Goal: Book appointment/travel/reservation

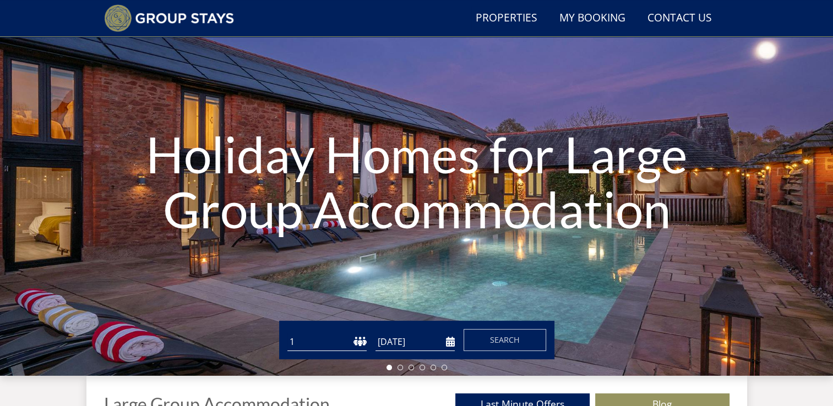
scroll to position [170, 0]
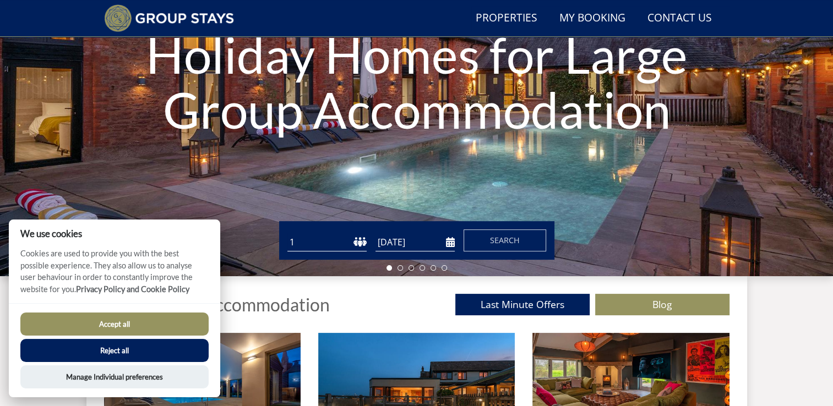
click at [337, 234] on select "1 2 3 4 5 6 7 8 9 10 11 12 13 14 15 16 17 18 19 20 21 22 23 24 25 26 27 28 29 3…" at bounding box center [326, 242] width 79 height 18
select select "15"
click at [287, 233] on select "1 2 3 4 5 6 7 8 9 10 11 12 13 14 15 16 17 18 19 20 21 22 23 24 25 26 27 28 29 3…" at bounding box center [326, 242] width 79 height 18
click at [445, 243] on input "[DATE]" at bounding box center [414, 242] width 79 height 18
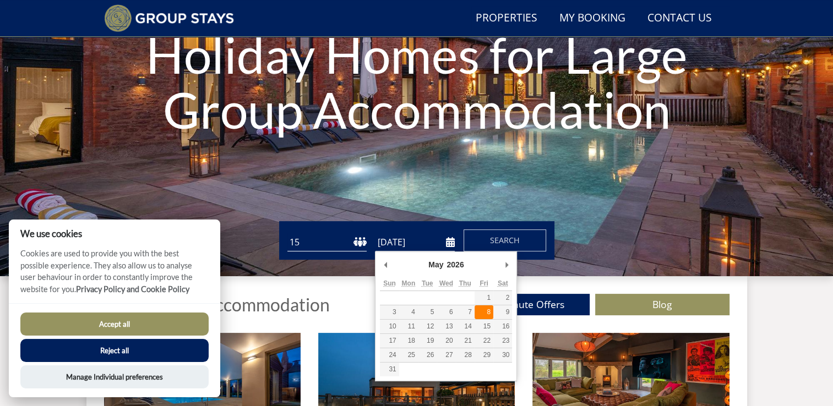
type input "[DATE]"
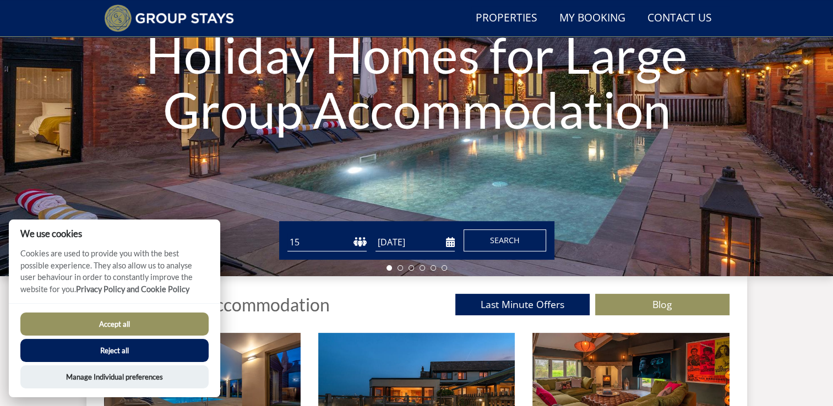
click at [490, 237] on span "Search" at bounding box center [505, 240] width 30 height 10
click at [145, 319] on button "Accept all" at bounding box center [114, 324] width 188 height 23
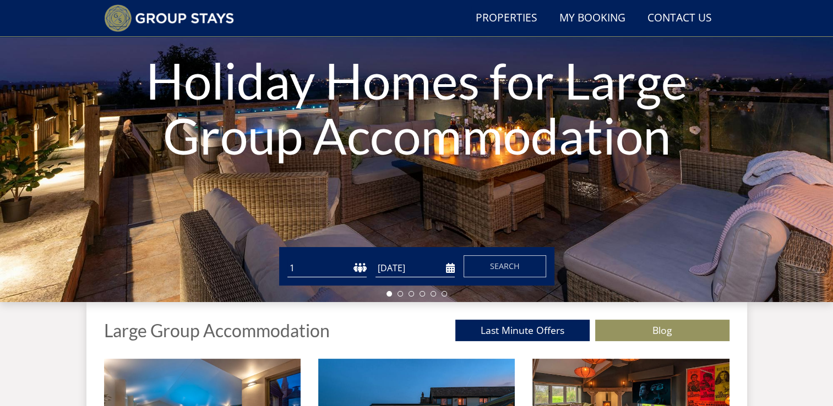
scroll to position [245, 0]
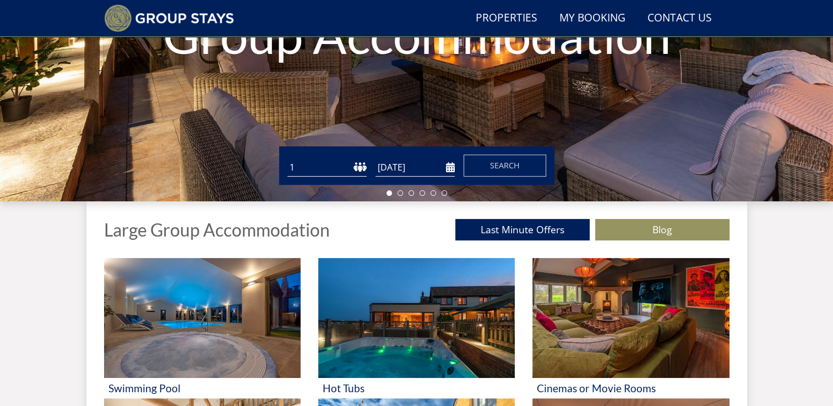
click at [326, 164] on select "1 2 3 4 5 6 7 8 9 10 11 12 13 14 15 16 17 18 19 20 21 22 23 24 25 26 27 28 29 3…" at bounding box center [326, 168] width 79 height 18
select select "15"
click at [287, 159] on select "1 2 3 4 5 6 7 8 9 10 11 12 13 14 15 16 17 18 19 20 21 22 23 24 25 26 27 28 29 3…" at bounding box center [326, 168] width 79 height 18
click at [448, 166] on input "[DATE]" at bounding box center [414, 168] width 79 height 18
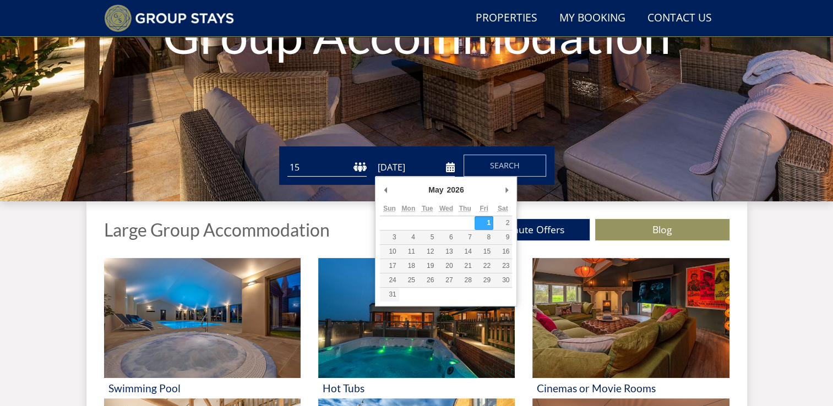
click at [451, 166] on input "[DATE]" at bounding box center [414, 168] width 79 height 18
type input "[DATE]"
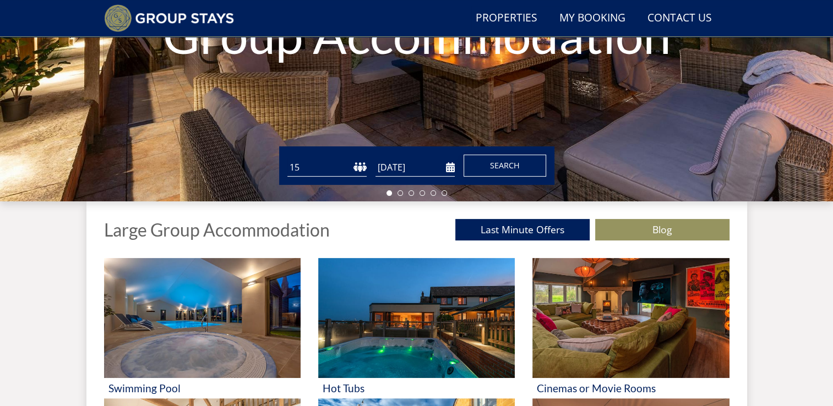
click at [494, 162] on span "Search" at bounding box center [505, 165] width 30 height 10
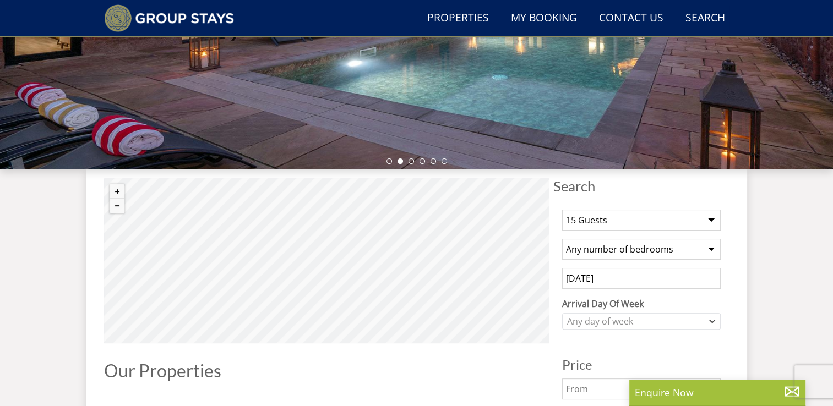
scroll to position [281, 0]
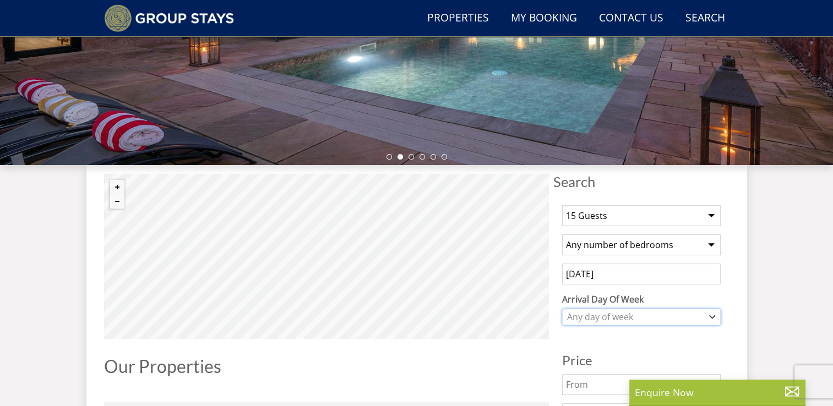
click at [709, 314] on icon "Combobox" at bounding box center [712, 317] width 6 height 7
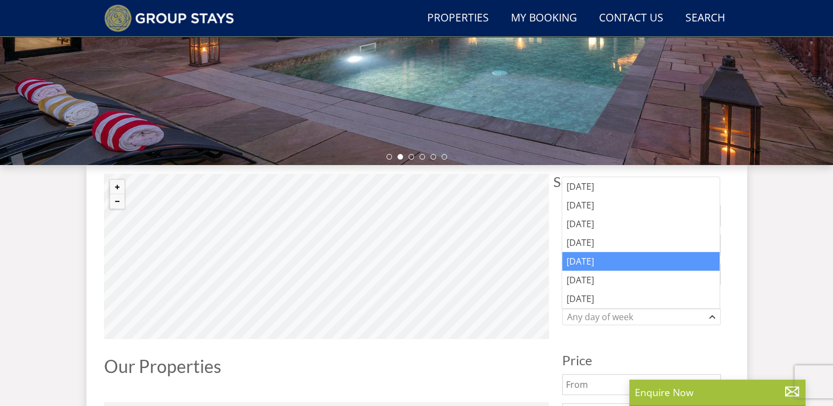
click at [603, 259] on div "[DATE]" at bounding box center [640, 261] width 157 height 19
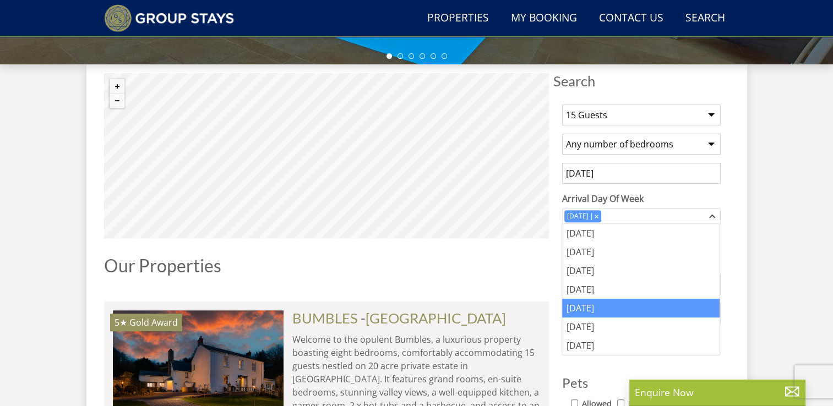
scroll to position [383, 0]
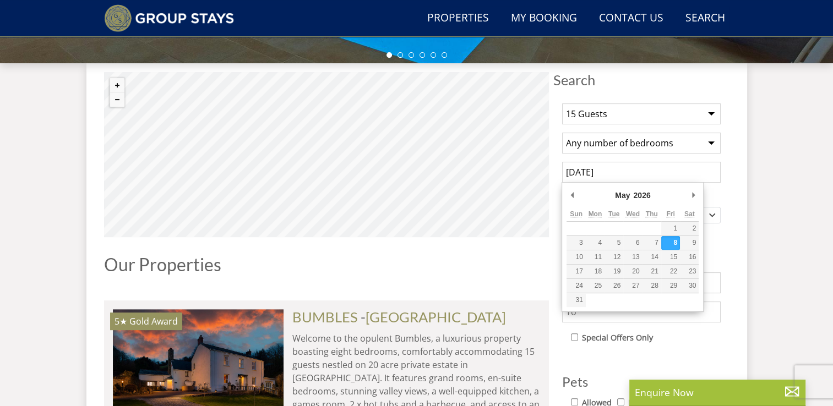
click at [629, 173] on input "[DATE]" at bounding box center [641, 172] width 159 height 21
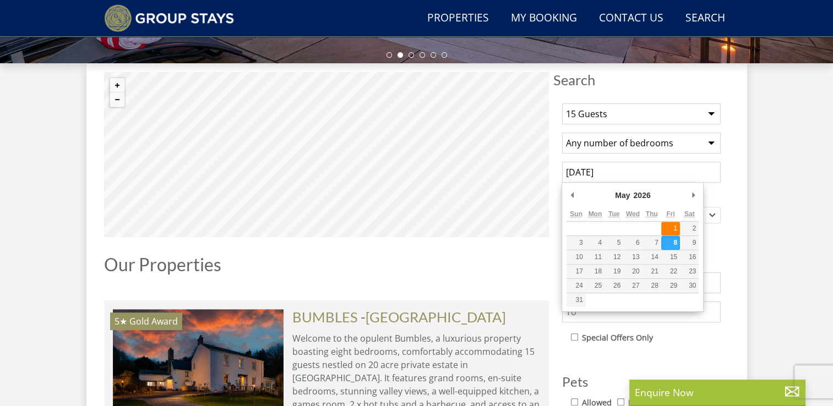
type input "[DATE]"
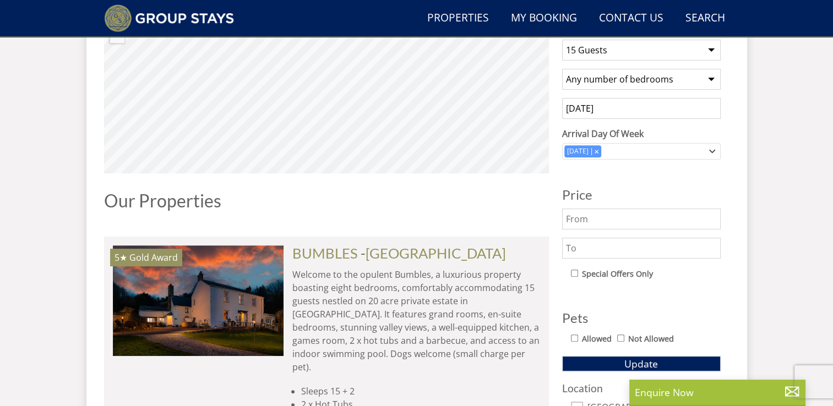
scroll to position [449, 0]
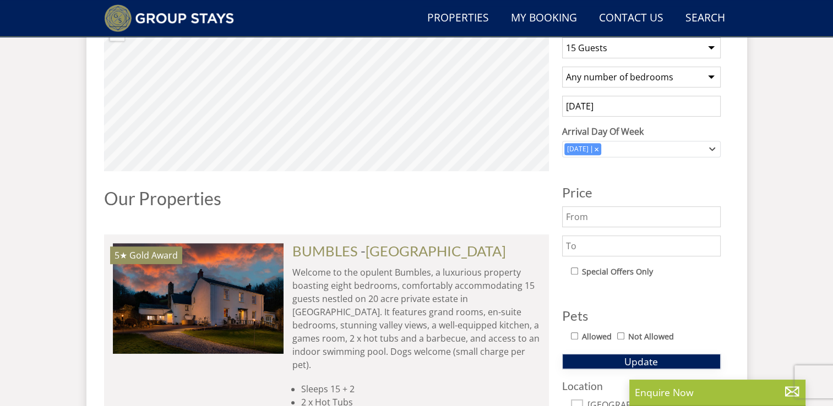
click at [660, 359] on button "Update" at bounding box center [641, 361] width 159 height 15
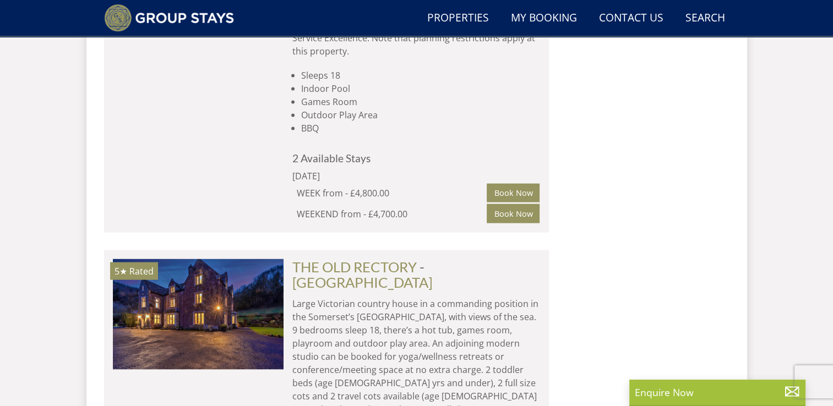
scroll to position [2233, 0]
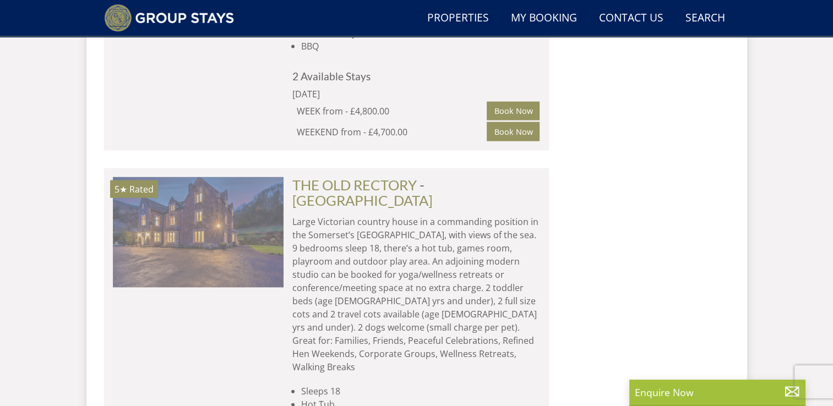
click at [217, 177] on img at bounding box center [198, 232] width 171 height 110
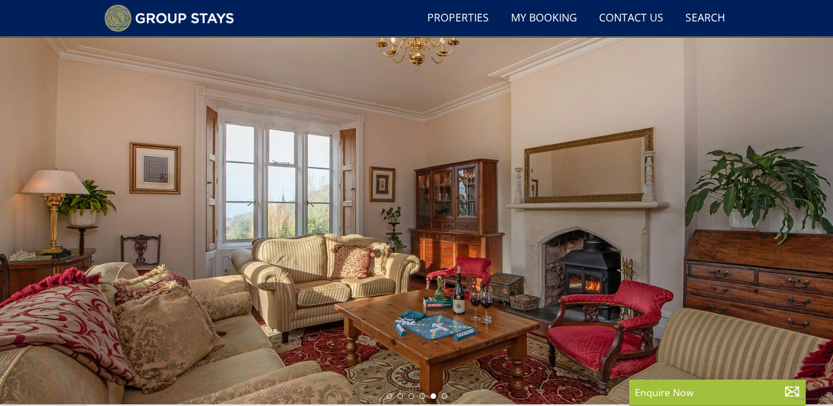
scroll to position [43, 0]
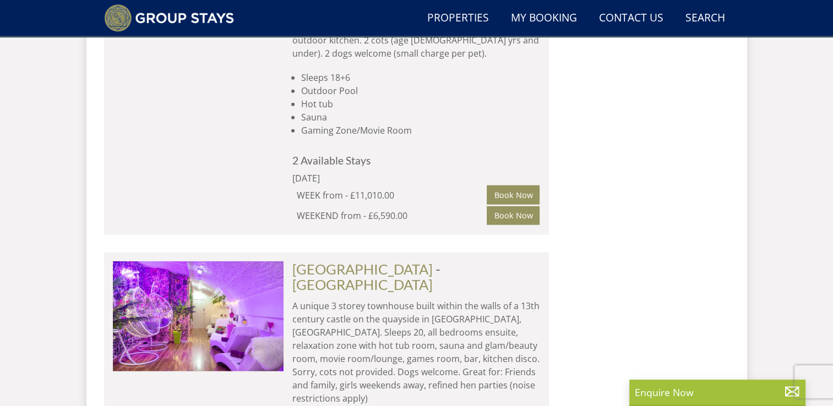
scroll to position [2802, 0]
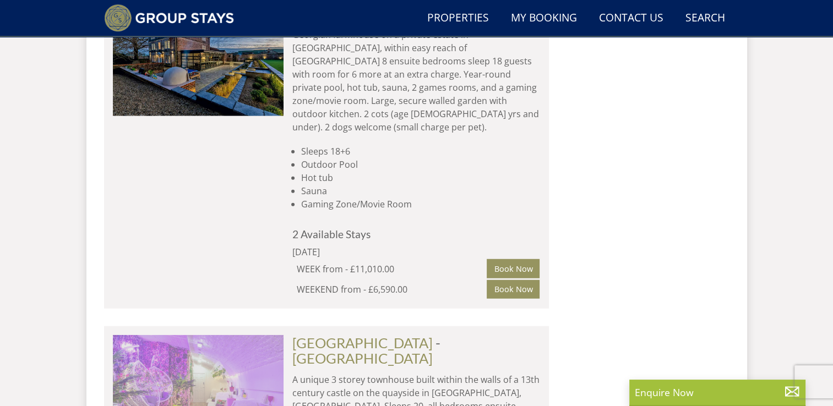
click at [216, 335] on img at bounding box center [198, 390] width 171 height 110
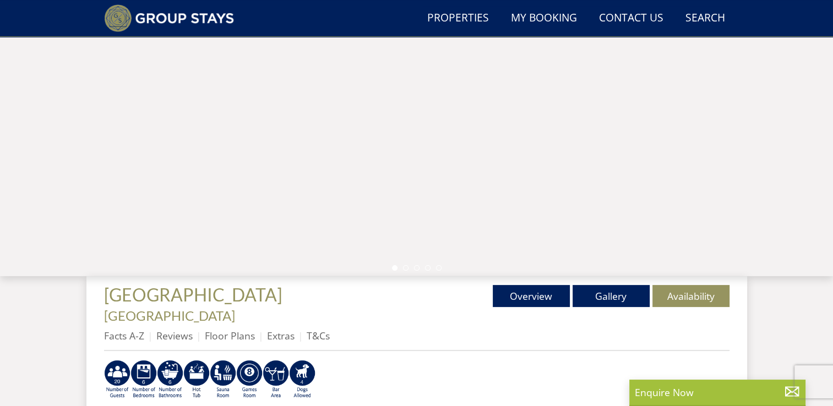
scroll to position [171, 0]
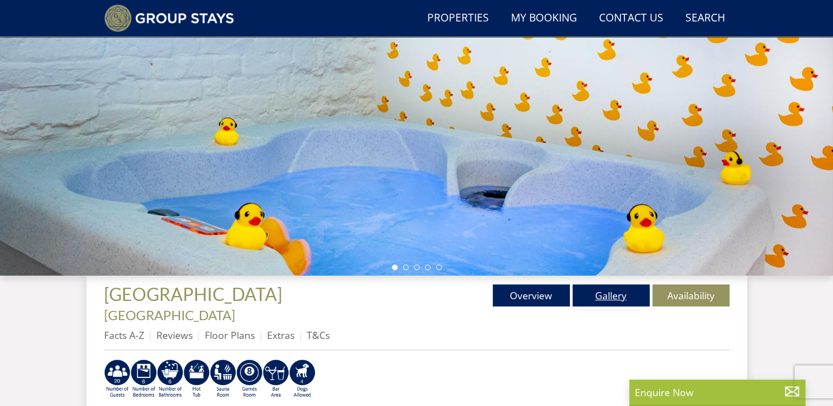
click at [606, 295] on link "Gallery" at bounding box center [610, 296] width 77 height 22
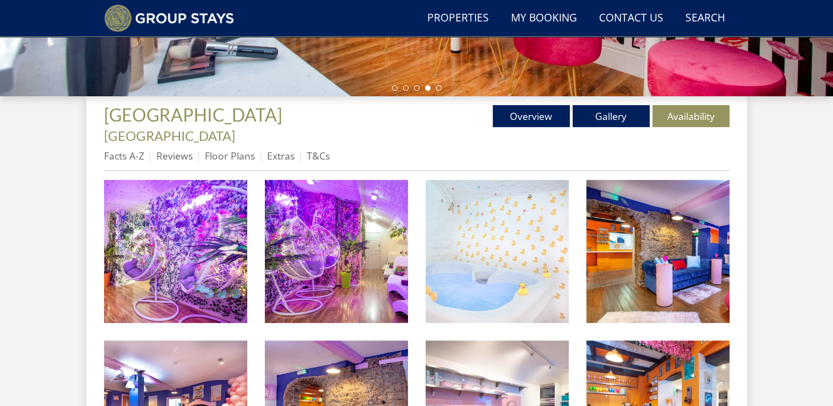
scroll to position [334, 0]
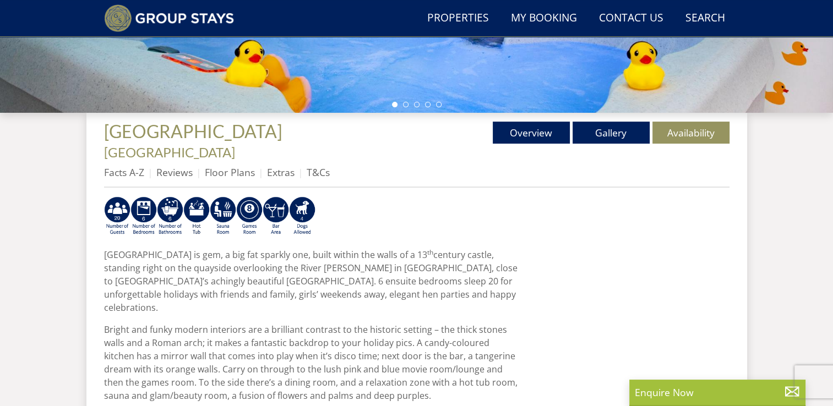
scroll to position [171, 0]
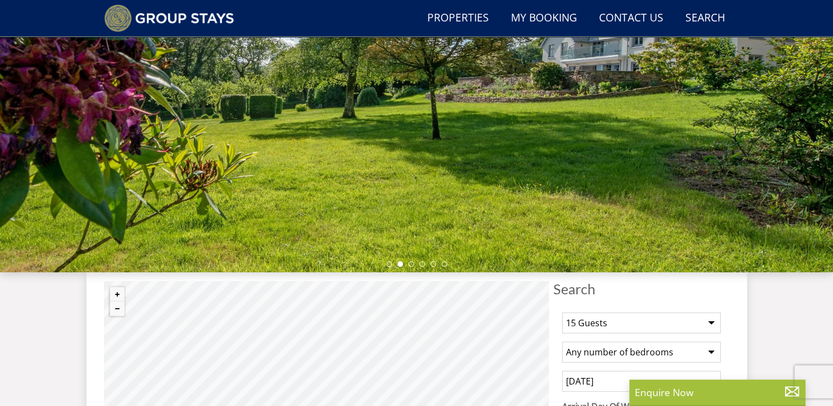
scroll to position [360, 0]
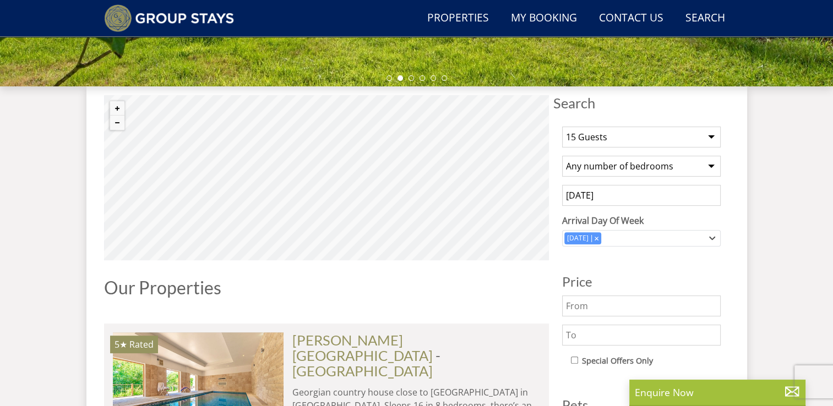
click at [590, 307] on input "text" at bounding box center [641, 306] width 159 height 21
type input "2000"
click at [585, 329] on input "text" at bounding box center [641, 335] width 159 height 21
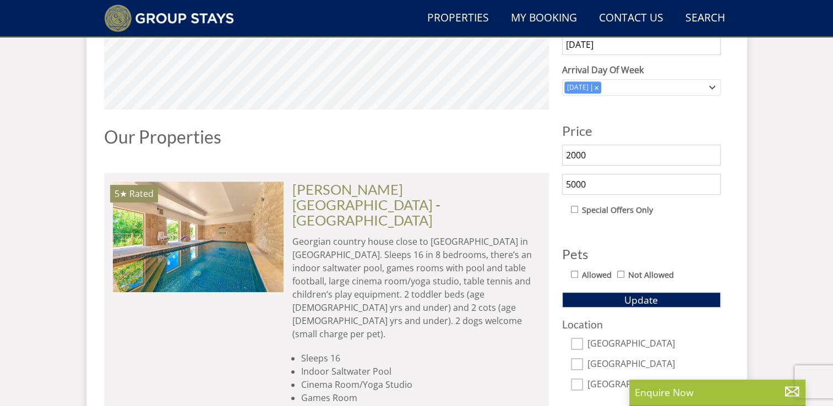
scroll to position [511, 0]
type input "5000"
click at [660, 298] on button "Update" at bounding box center [641, 299] width 159 height 15
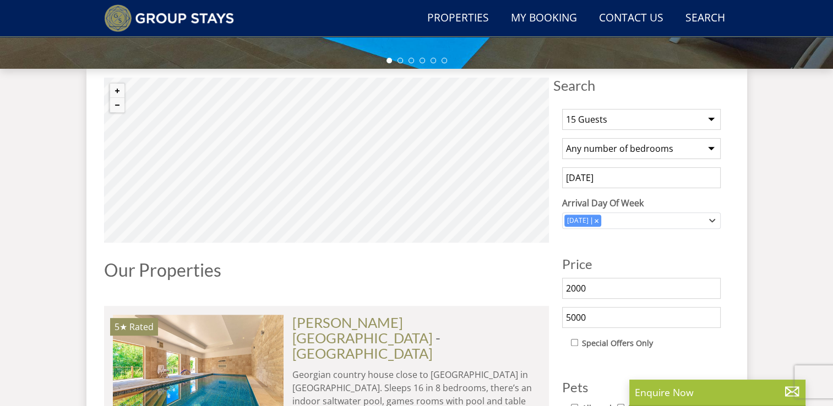
scroll to position [403, 0]
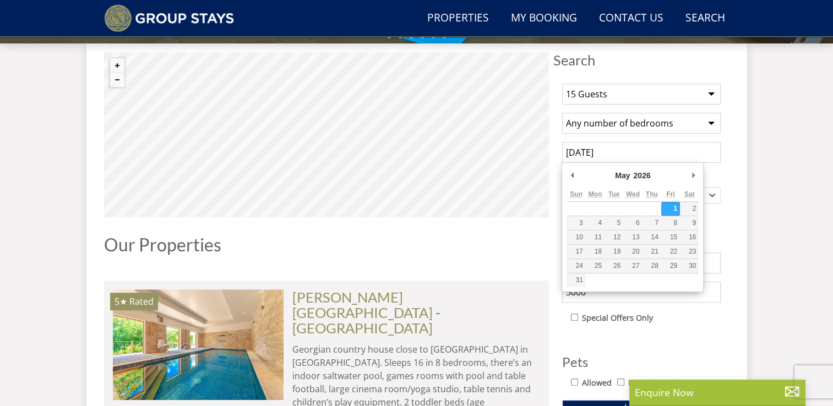
click at [655, 146] on input "[DATE]" at bounding box center [641, 152] width 159 height 21
type input "[DATE]"
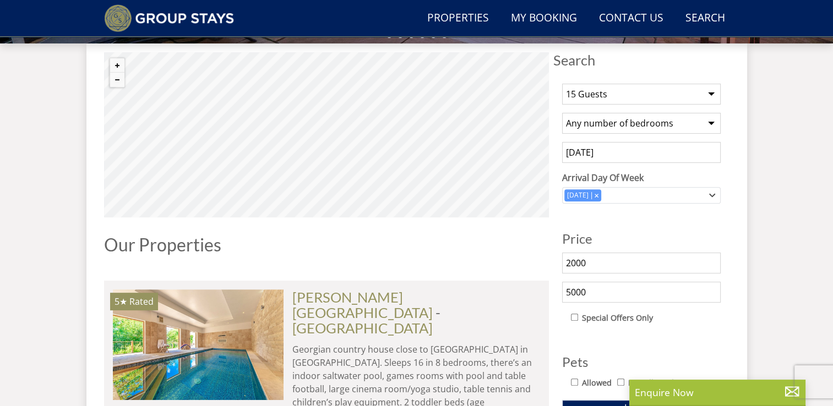
scroll to position [489, 0]
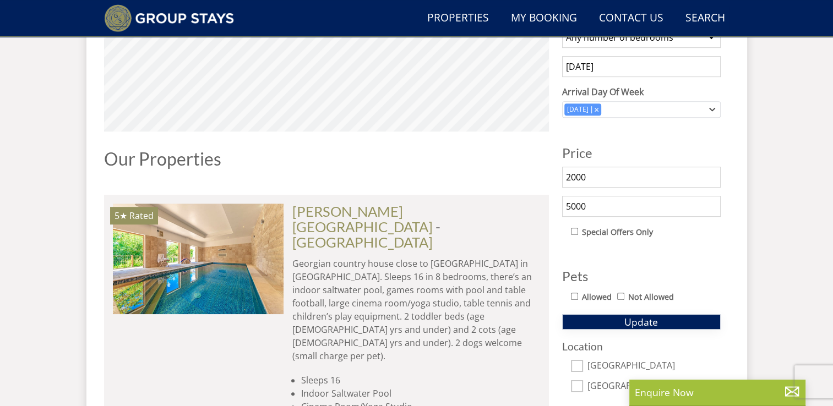
click at [669, 314] on button "Update" at bounding box center [641, 321] width 159 height 15
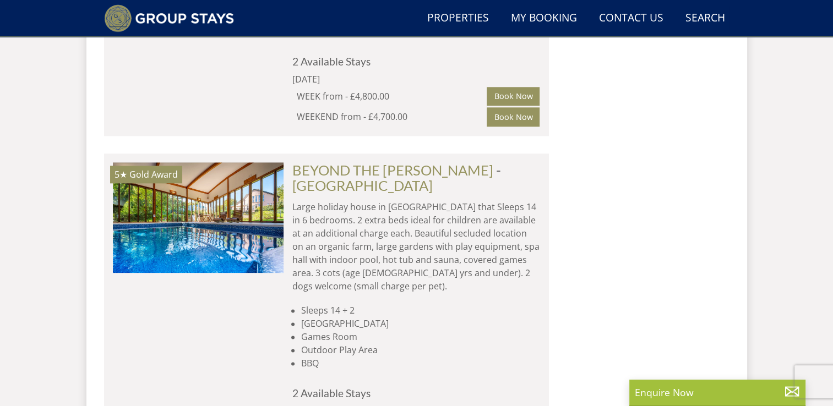
scroll to position [1287, 0]
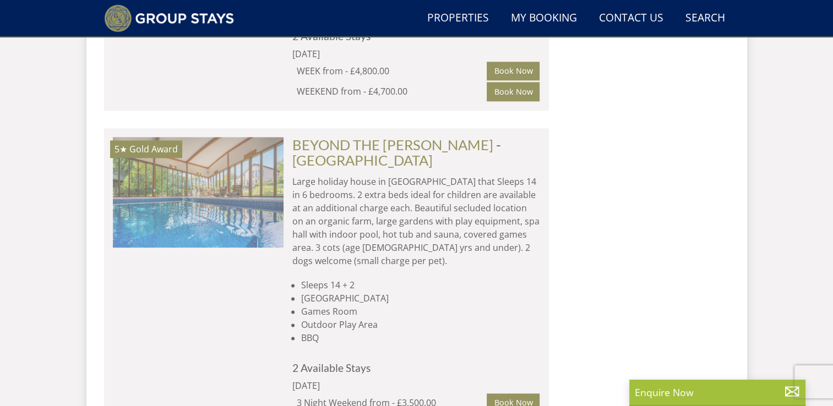
click at [189, 149] on img at bounding box center [198, 192] width 171 height 110
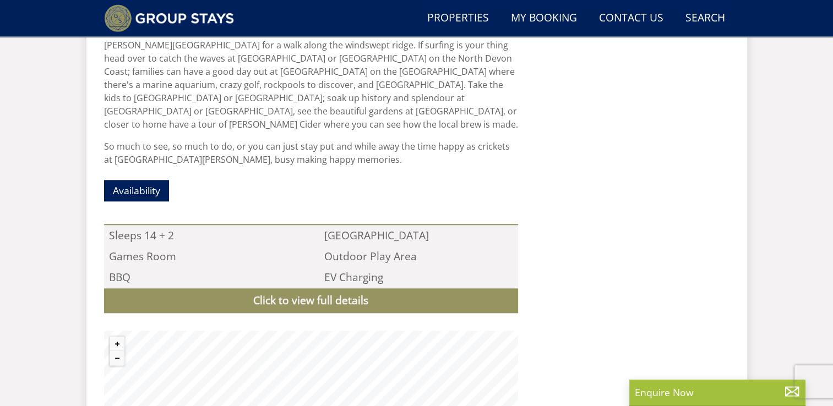
scroll to position [1039, 0]
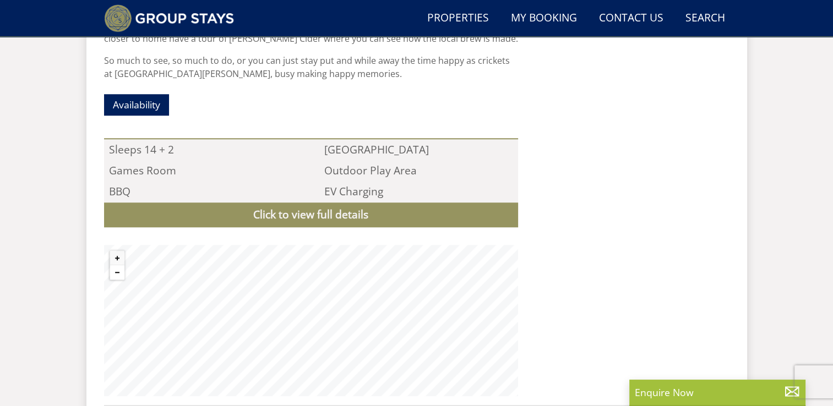
click at [116, 265] on button "Zoom out" at bounding box center [117, 272] width 14 height 14
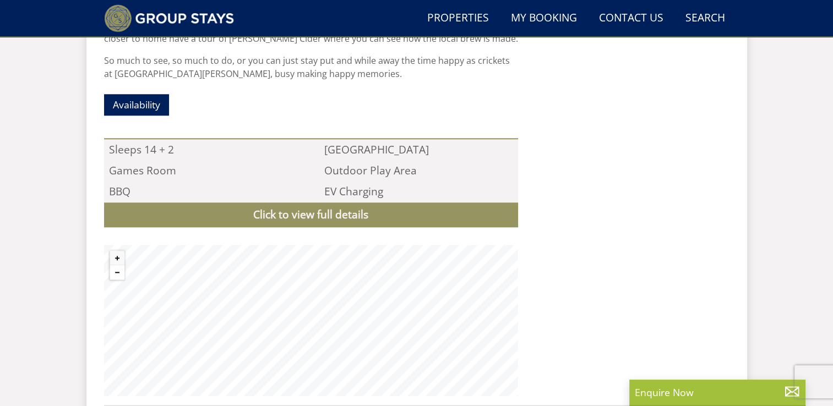
click at [116, 265] on button "Zoom out" at bounding box center [117, 272] width 14 height 14
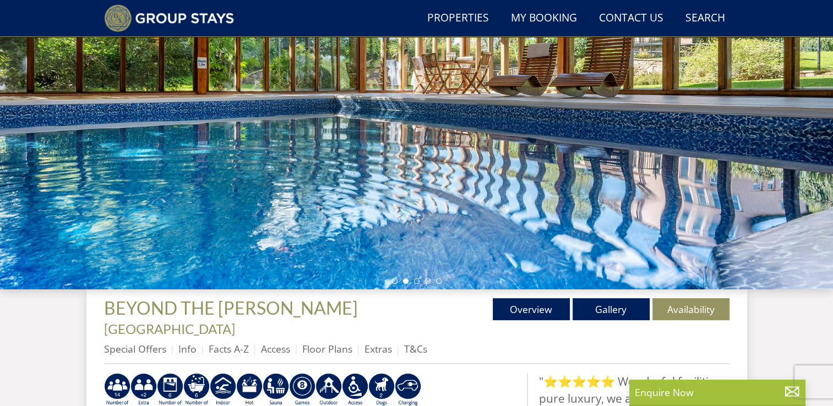
scroll to position [155, 0]
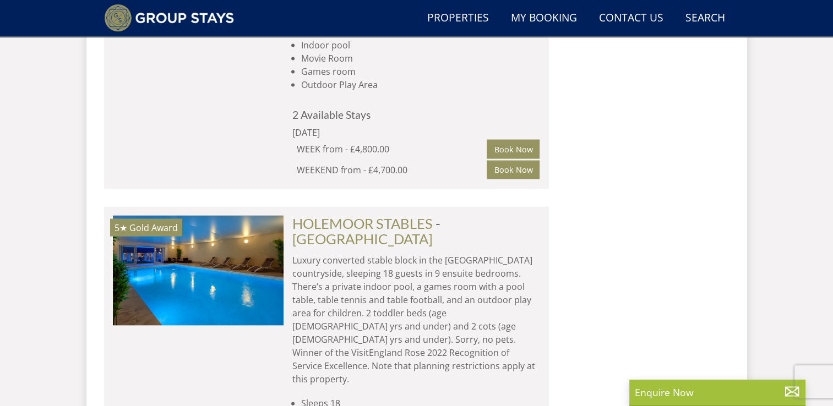
scroll to position [2196, 0]
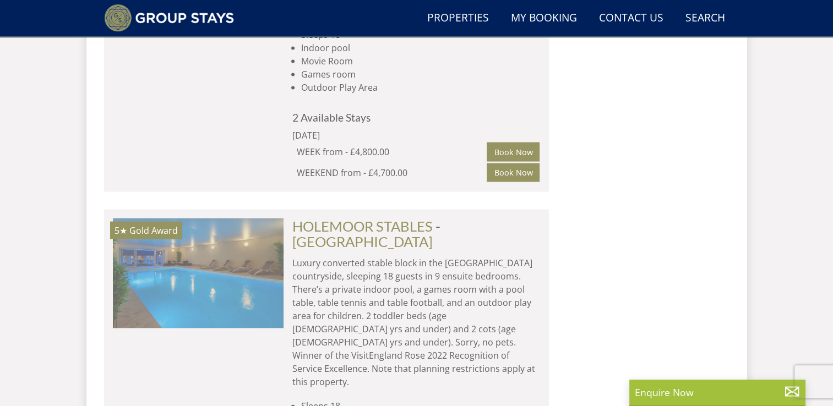
click at [159, 218] on img at bounding box center [198, 273] width 171 height 110
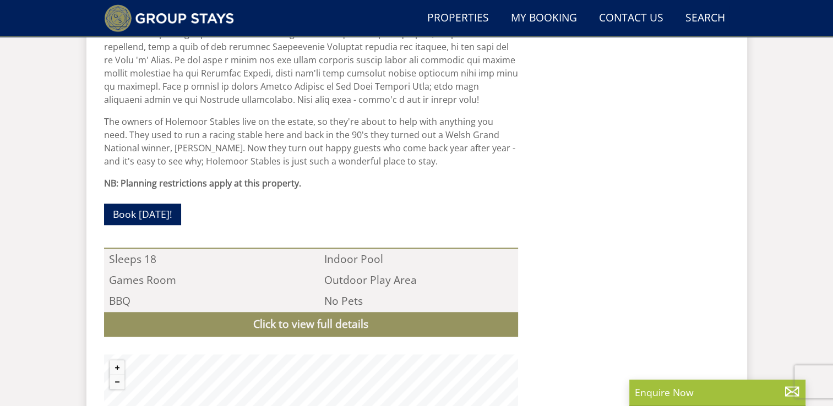
scroll to position [1123, 0]
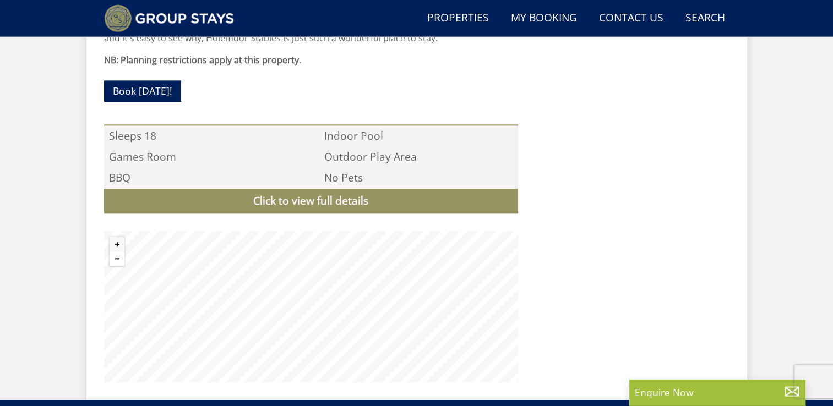
click at [117, 252] on button "Zoom out" at bounding box center [117, 259] width 14 height 14
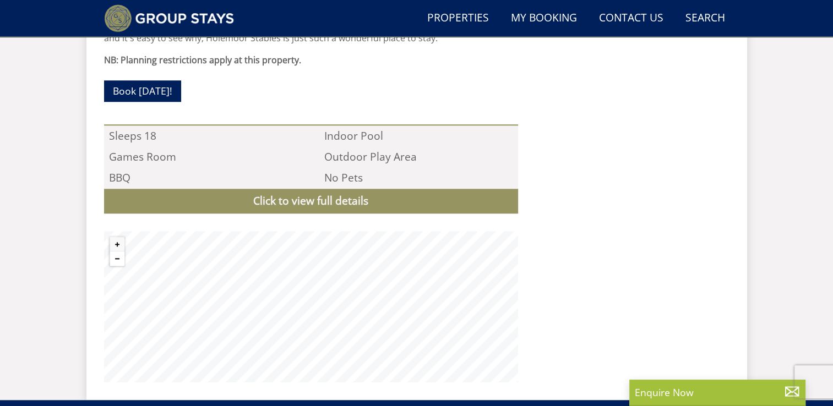
click at [117, 252] on button "Zoom out" at bounding box center [117, 259] width 14 height 14
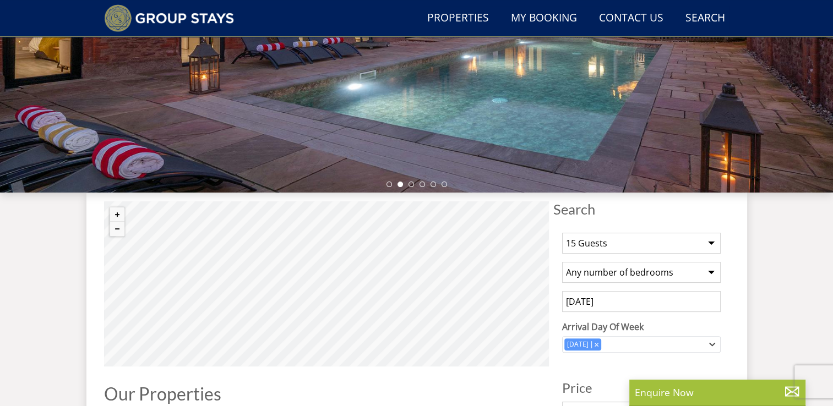
scroll to position [243, 0]
